Goal: Task Accomplishment & Management: Manage account settings

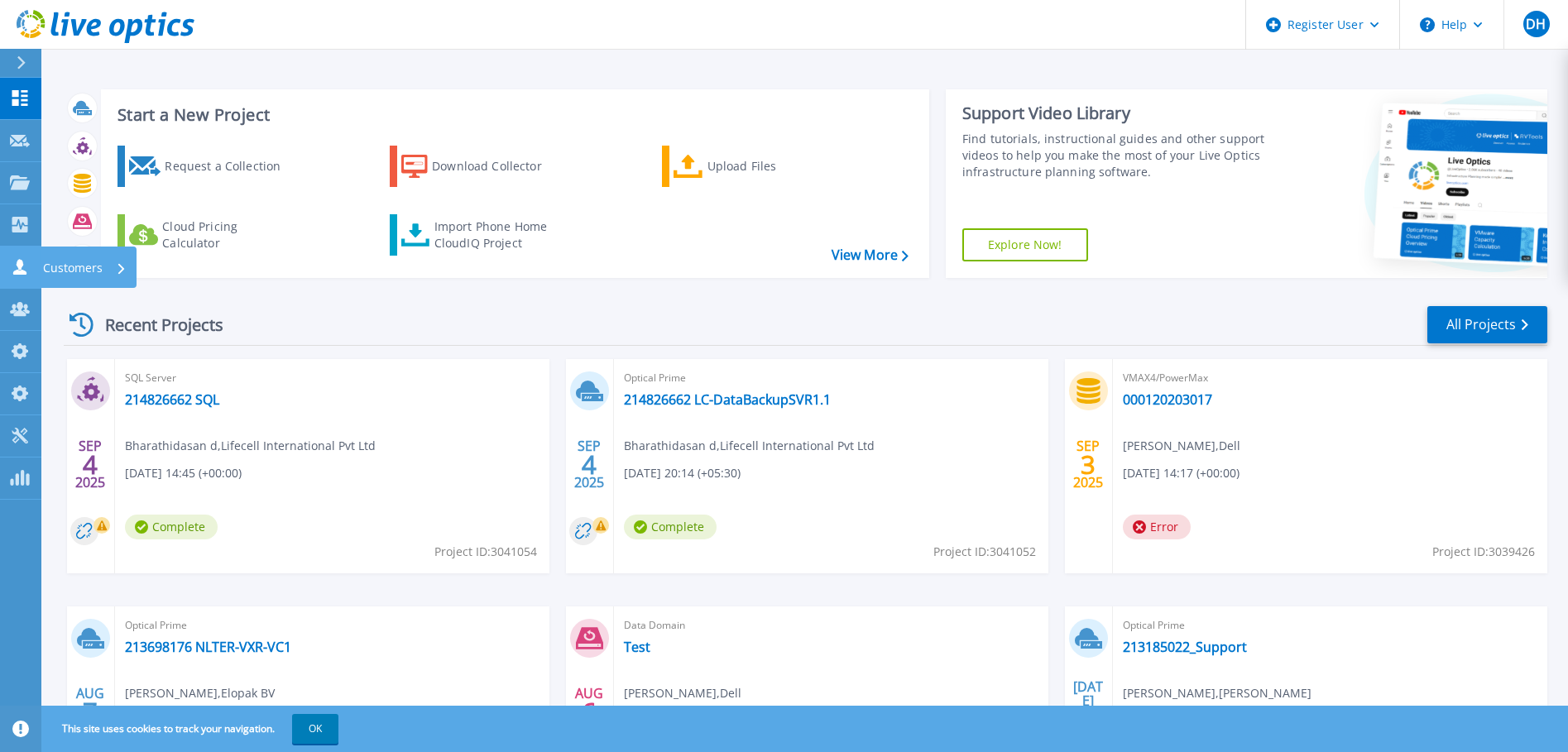
click at [22, 260] on icon at bounding box center [19, 267] width 20 height 16
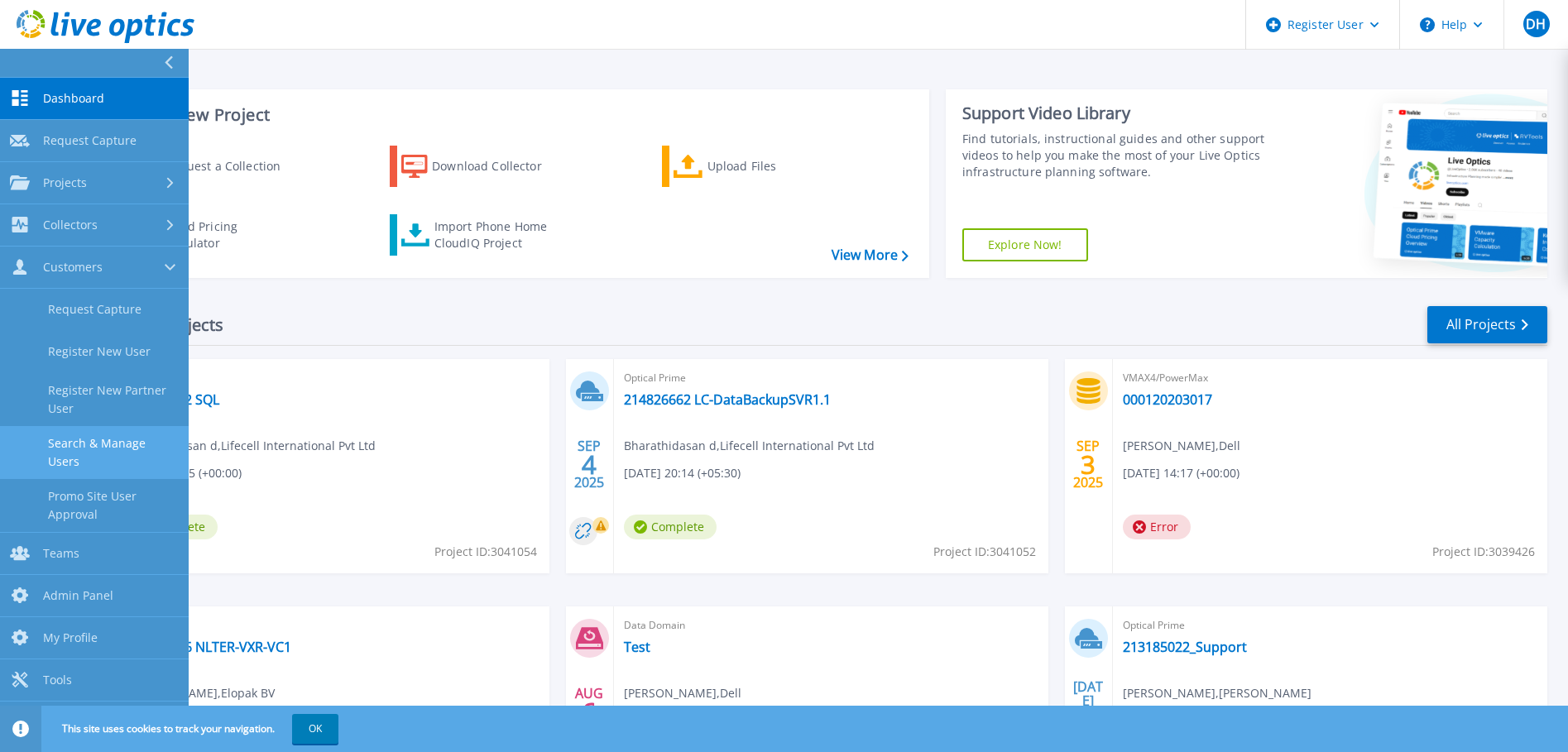
click at [123, 448] on link "Search & Manage Users" at bounding box center [94, 452] width 189 height 53
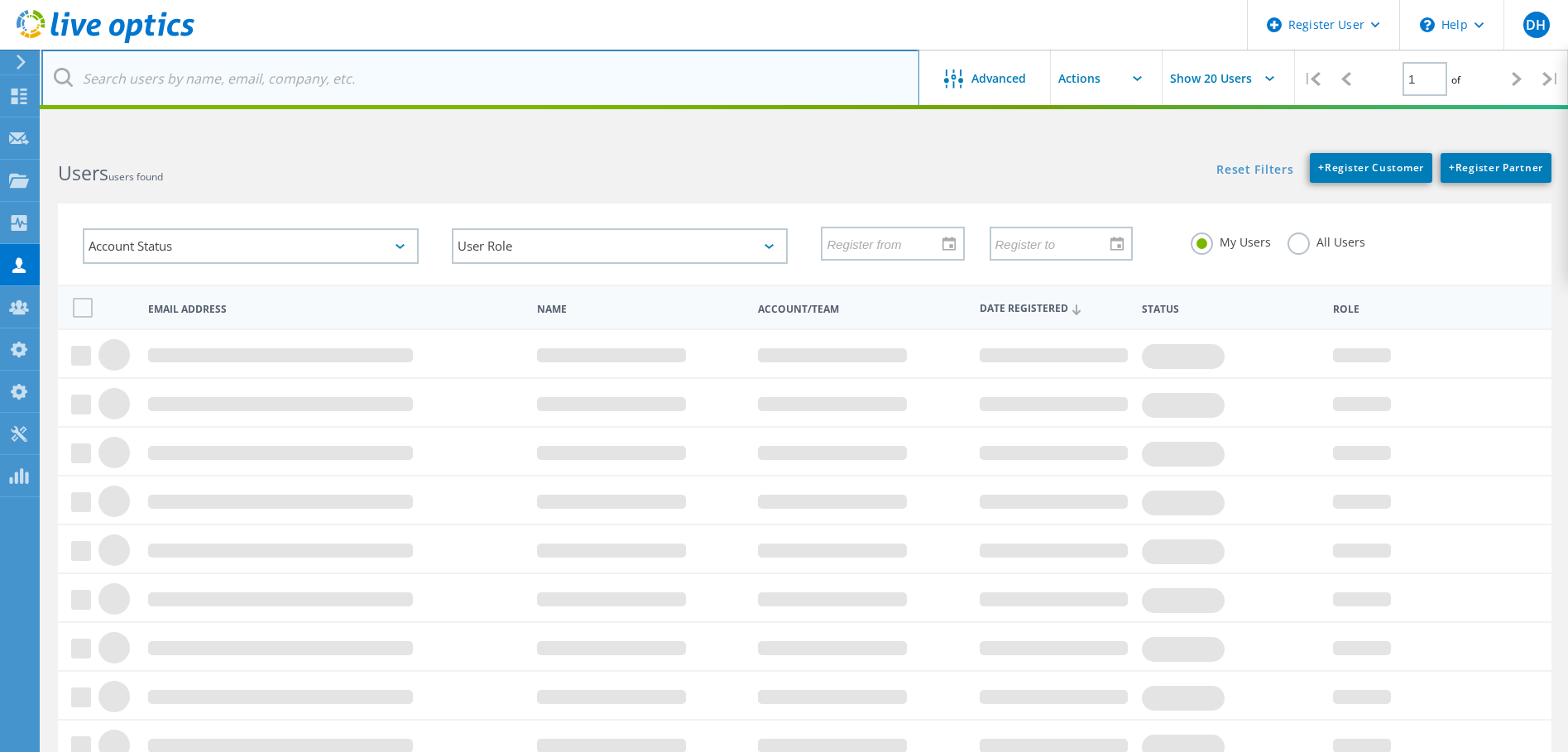
click at [300, 83] on input "text" at bounding box center [481, 78] width 878 height 58
paste input "nivetha.ravichandran3@cognizant.com"
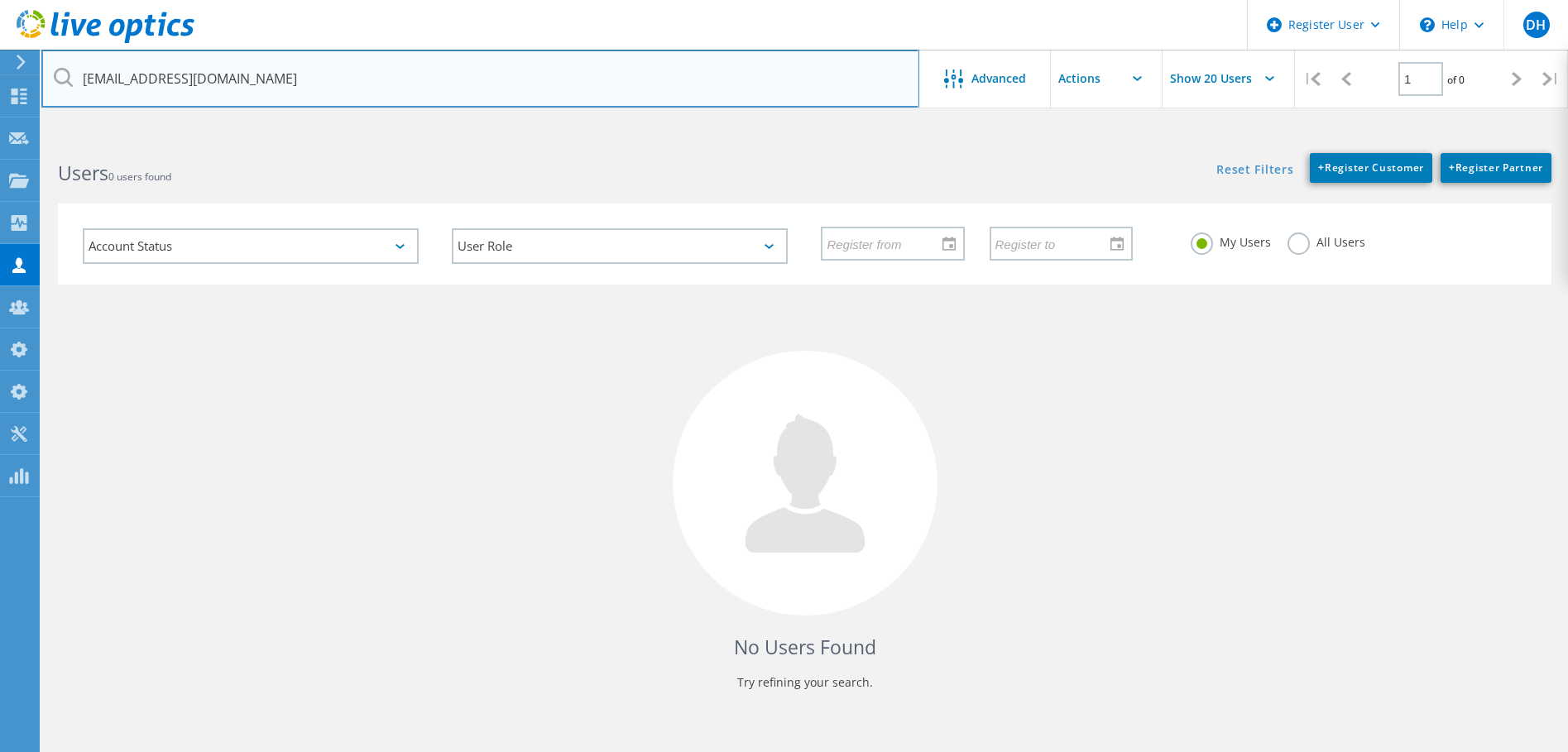
type input "nivetha.ravichandran3@cognizant.com"
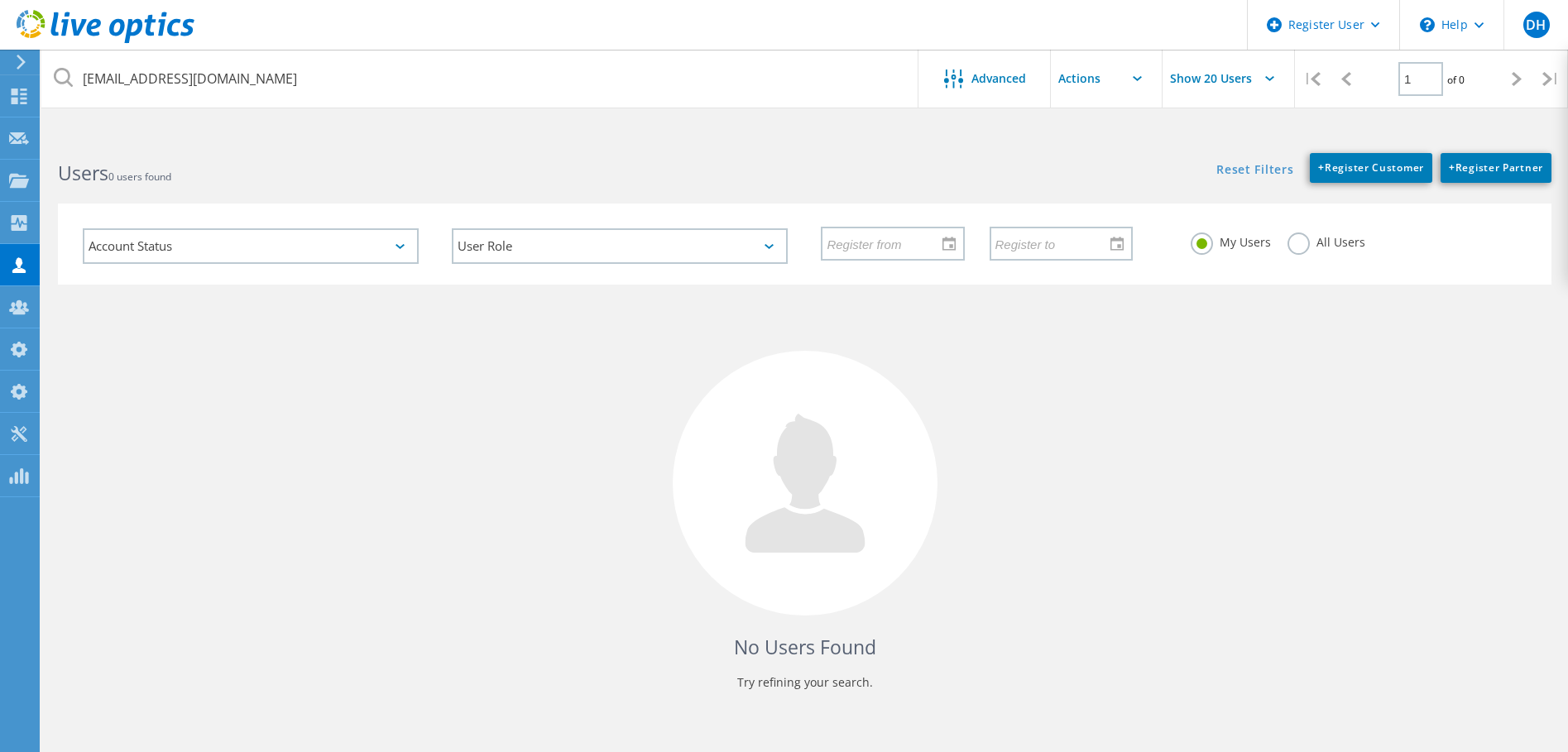
click at [1296, 240] on label "All Users" at bounding box center [1326, 240] width 77 height 16
click at [0, 0] on input "All Users" at bounding box center [0, 0] width 0 height 0
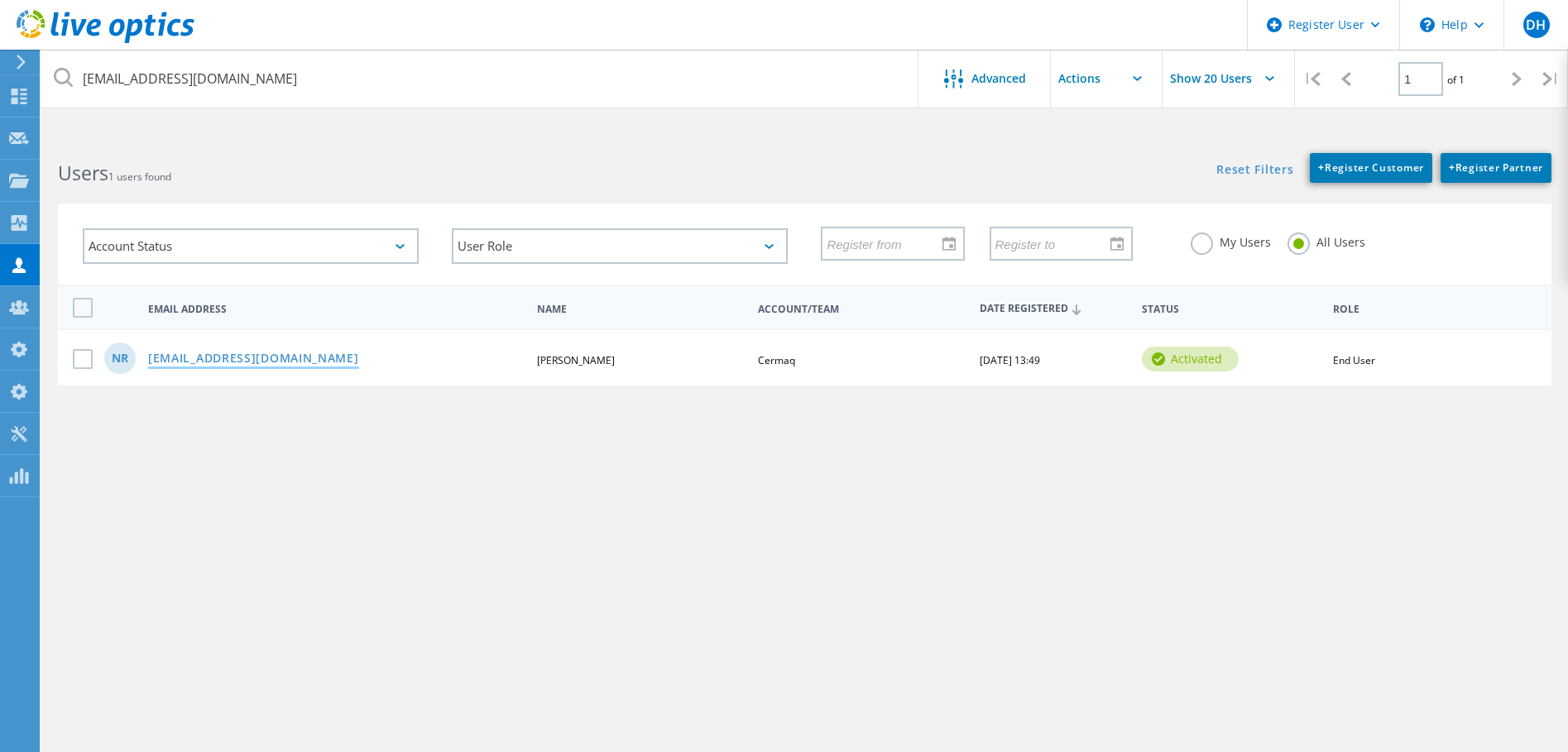
click at [306, 359] on link "Nivetha.Ravichandran3@cognizant.com" at bounding box center [253, 359] width 211 height 14
